Goal: Obtain resource: Download file/media

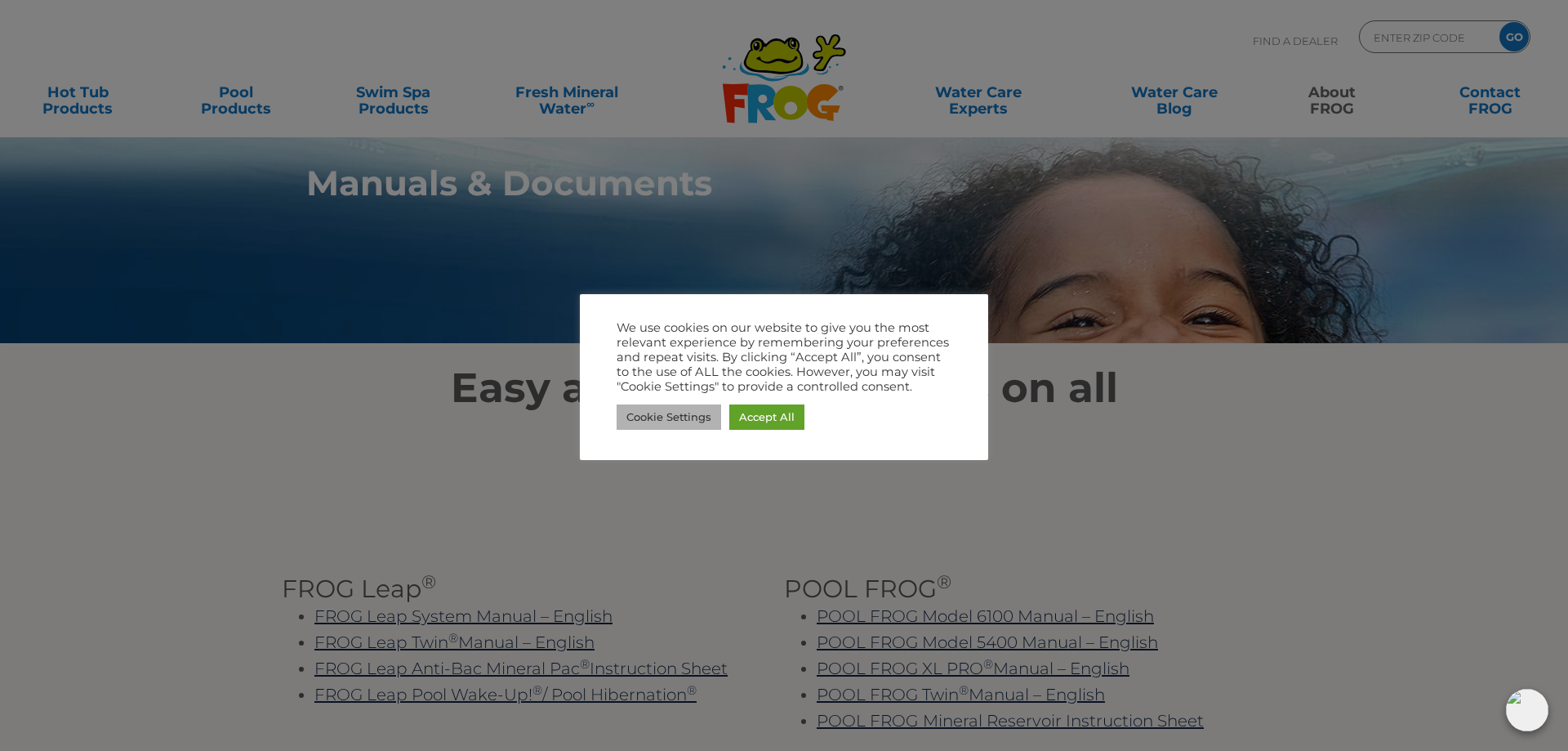
drag, startPoint x: 677, startPoint y: 412, endPoint x: 719, endPoint y: 415, distance: 42.1
click at [678, 412] on link "Cookie Settings" at bounding box center [669, 417] width 105 height 25
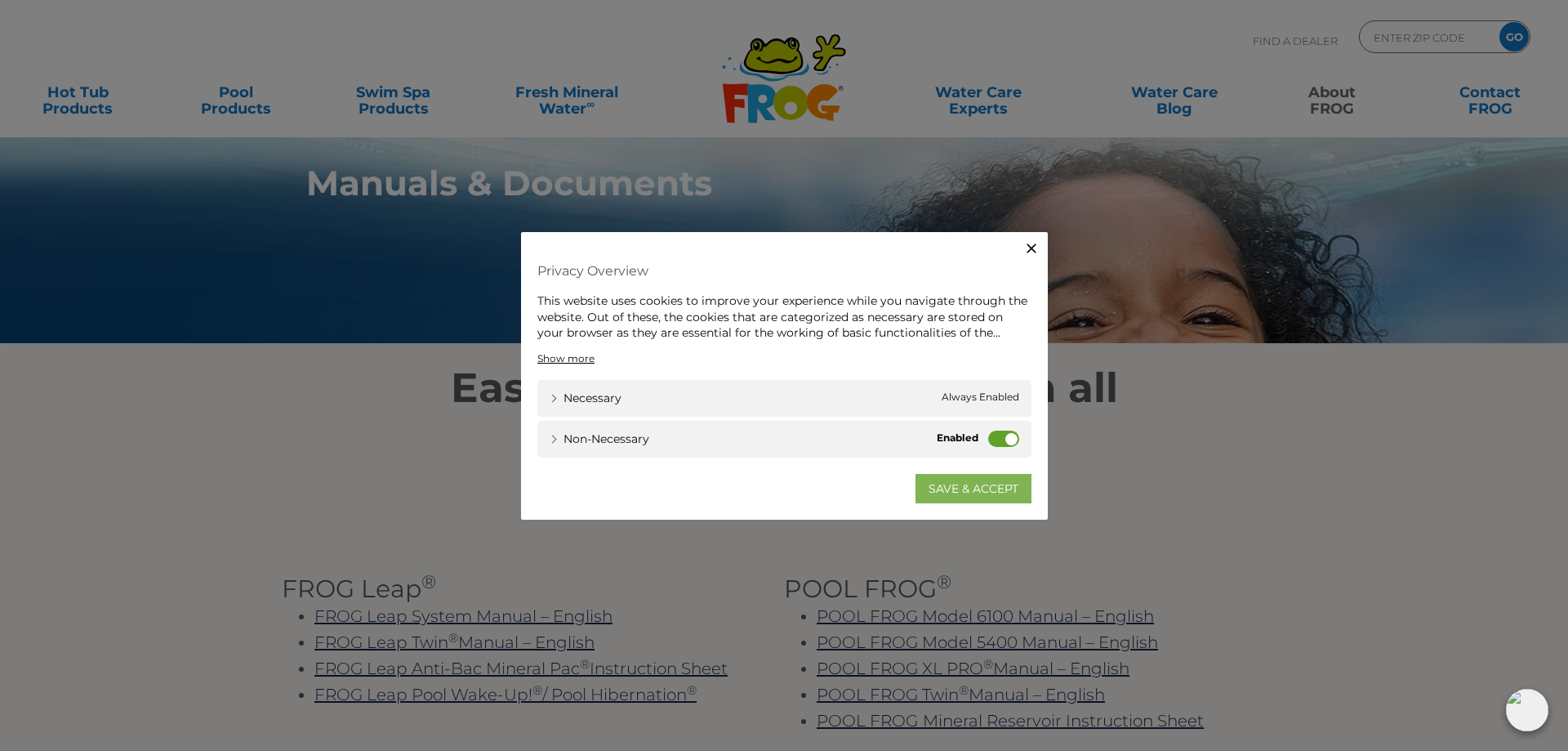
drag, startPoint x: 972, startPoint y: 493, endPoint x: 965, endPoint y: 466, distance: 27.9
click at [970, 492] on link "SAVE & ACCEPT" at bounding box center [973, 488] width 116 height 29
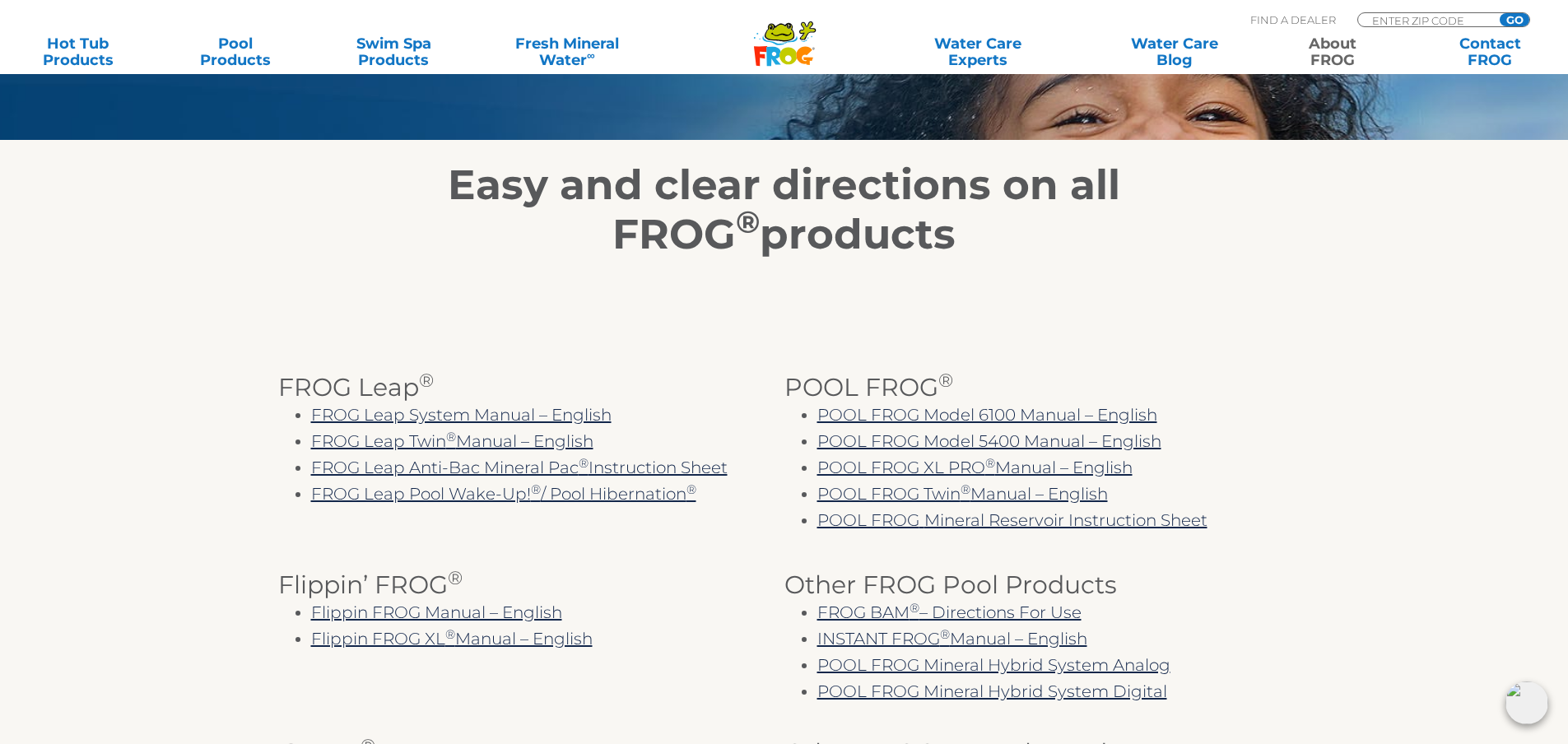
scroll to position [247, 0]
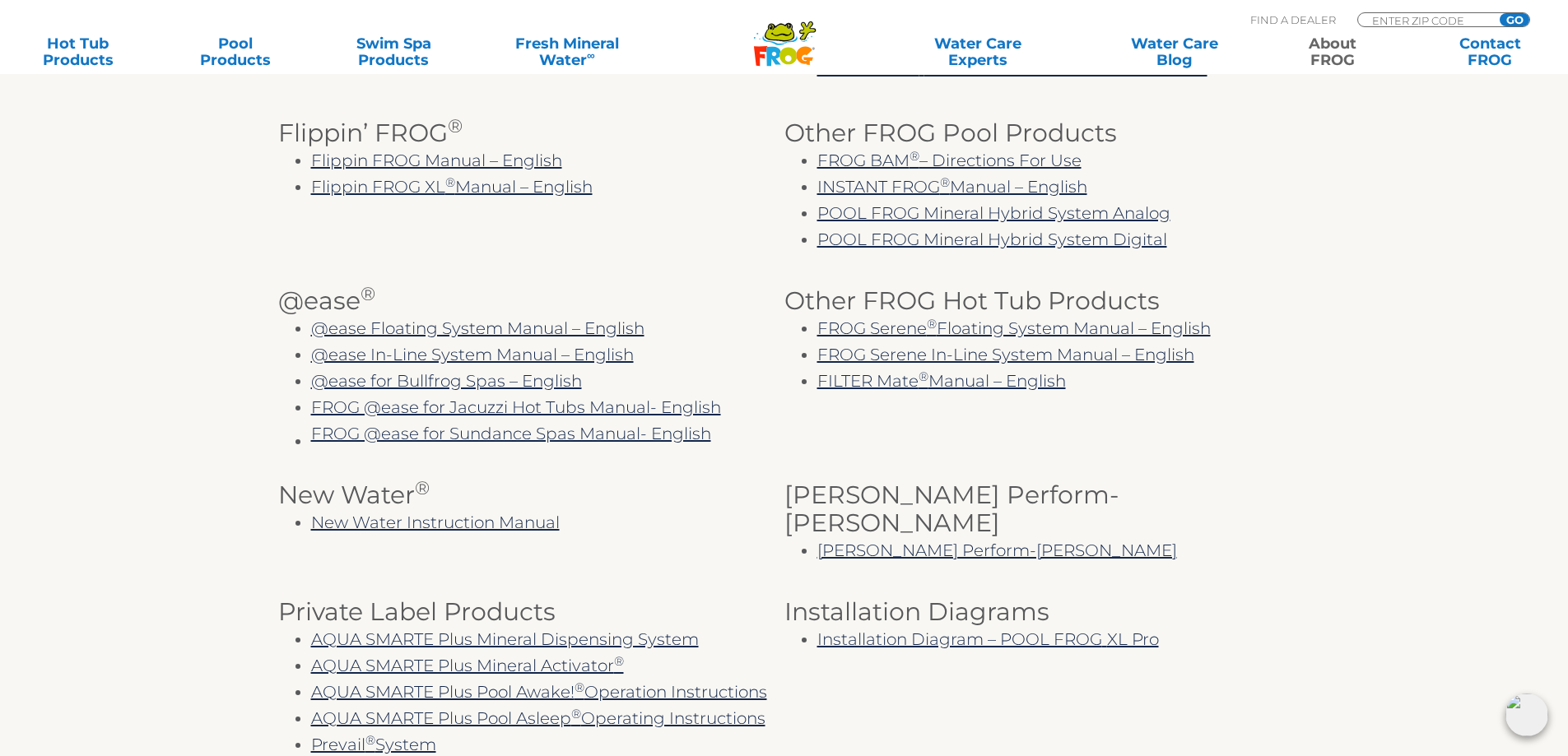
scroll to position [658, 0]
click at [560, 343] on div "@ease In-Line System Manual – English" at bounding box center [548, 354] width 473 height 26
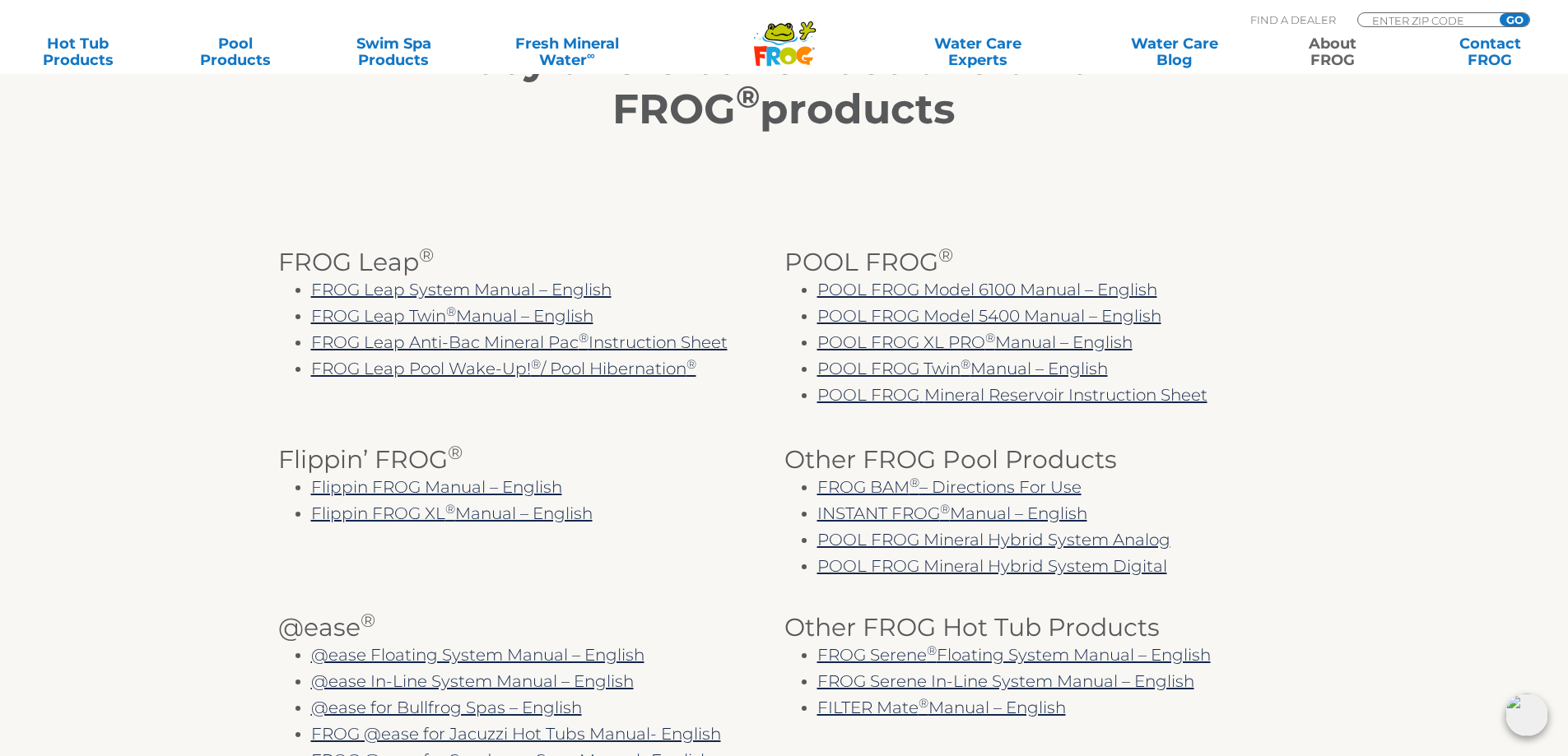
scroll to position [329, 0]
click at [420, 294] on link "FROG Leap System Manual – English" at bounding box center [461, 291] width 300 height 20
drag, startPoint x: 508, startPoint y: 324, endPoint x: 498, endPoint y: 318, distance: 11.7
